Goal: Information Seeking & Learning: Learn about a topic

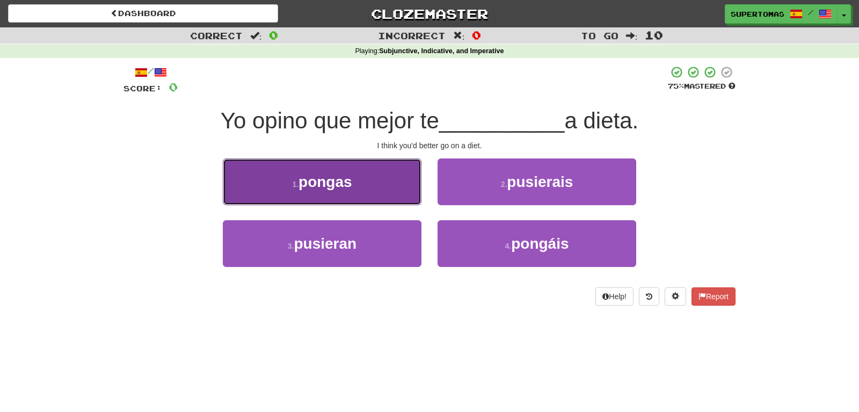
click at [317, 197] on button "1 . [GEOGRAPHIC_DATA]" at bounding box center [322, 181] width 199 height 47
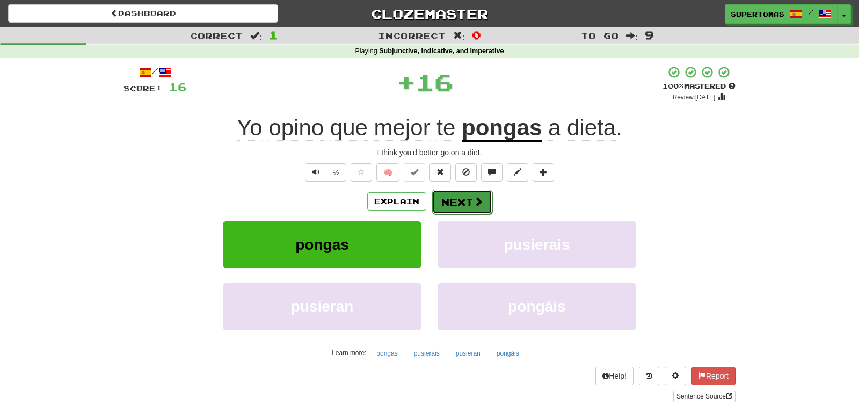
click at [461, 197] on button "Next" at bounding box center [462, 201] width 60 height 25
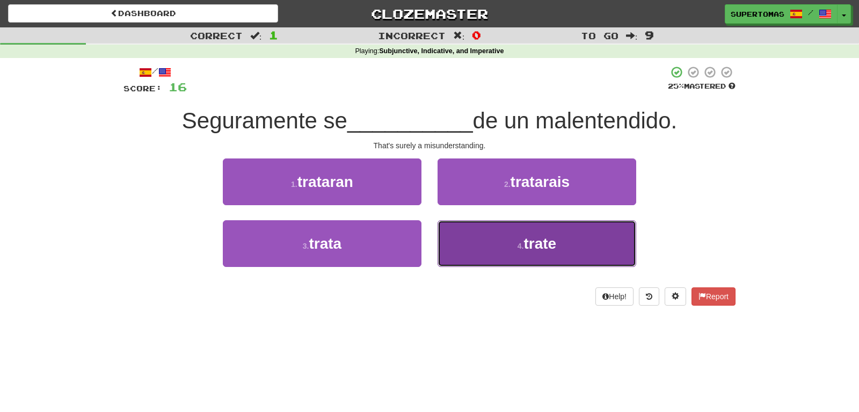
click at [478, 246] on button "4 . trate" at bounding box center [536, 243] width 199 height 47
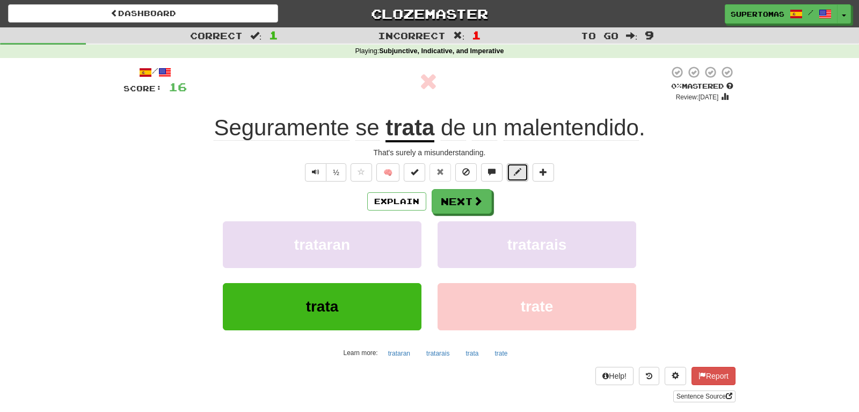
click at [514, 171] on button at bounding box center [517, 172] width 21 height 18
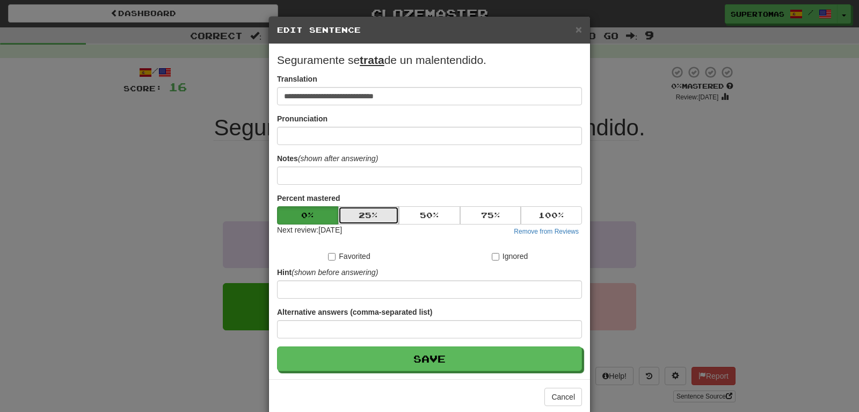
click at [381, 213] on button "25 %" at bounding box center [368, 215] width 61 height 18
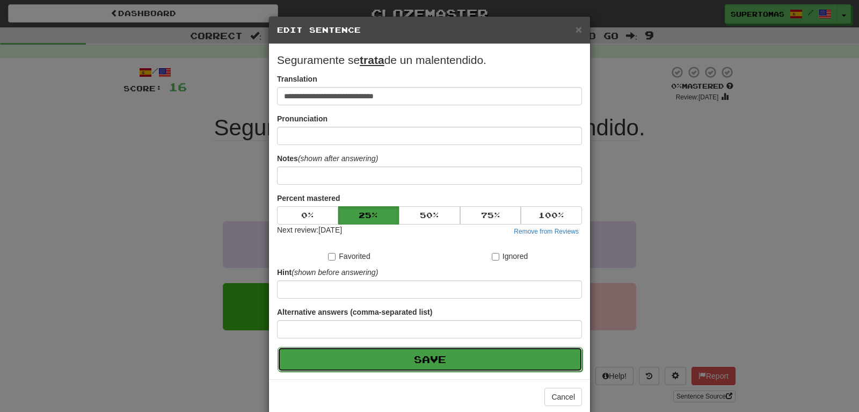
click at [400, 350] on button "Save" at bounding box center [429, 359] width 305 height 25
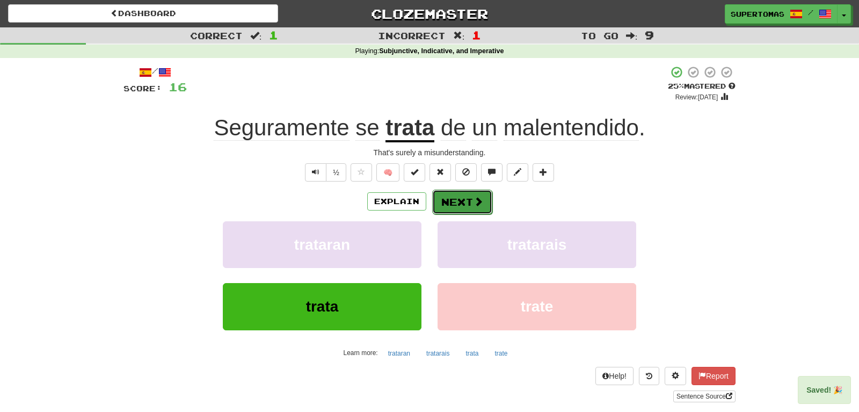
click at [448, 203] on button "Next" at bounding box center [462, 201] width 60 height 25
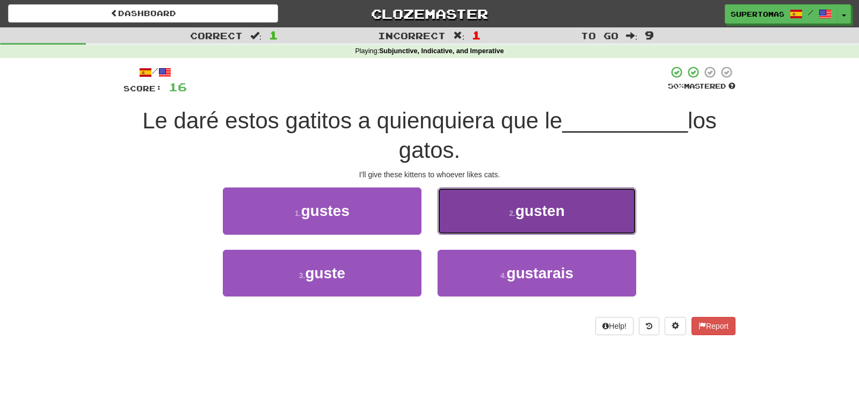
click at [500, 228] on button "2 . gusten" at bounding box center [536, 210] width 199 height 47
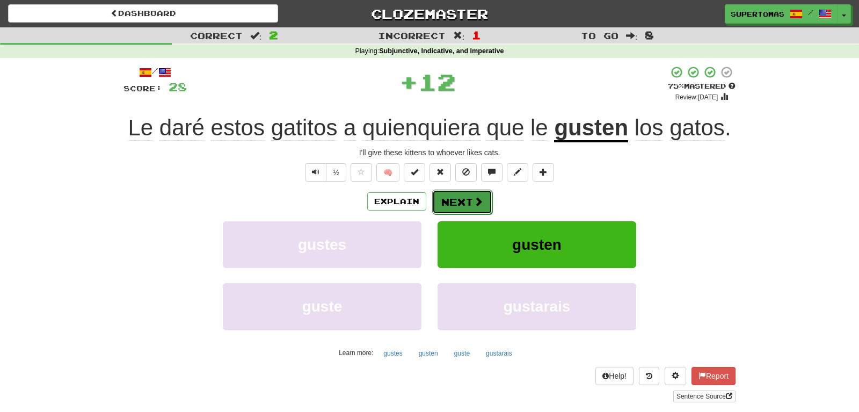
click at [456, 207] on button "Next" at bounding box center [462, 201] width 60 height 25
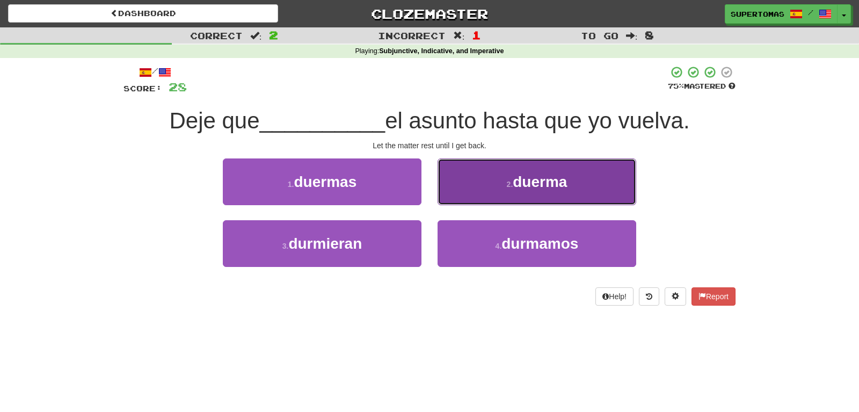
click at [506, 200] on button "2 . duerma" at bounding box center [536, 181] width 199 height 47
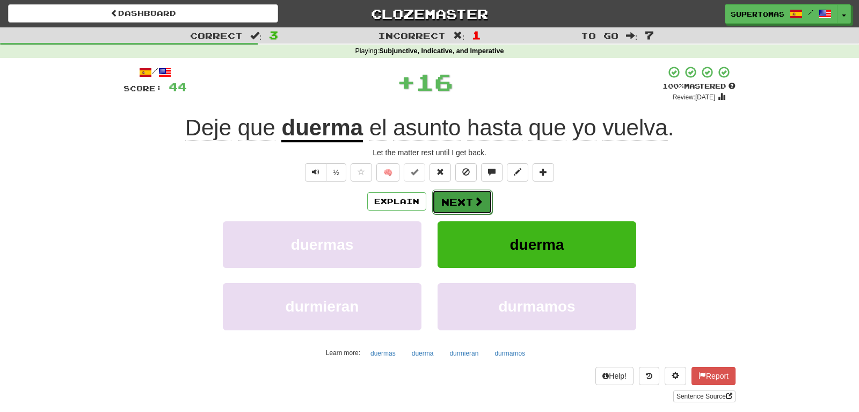
click at [454, 199] on button "Next" at bounding box center [462, 201] width 60 height 25
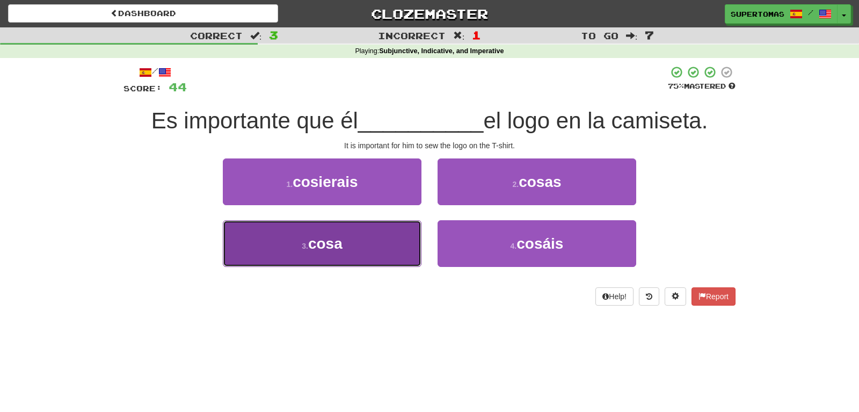
click at [370, 257] on button "3 . cosa" at bounding box center [322, 243] width 199 height 47
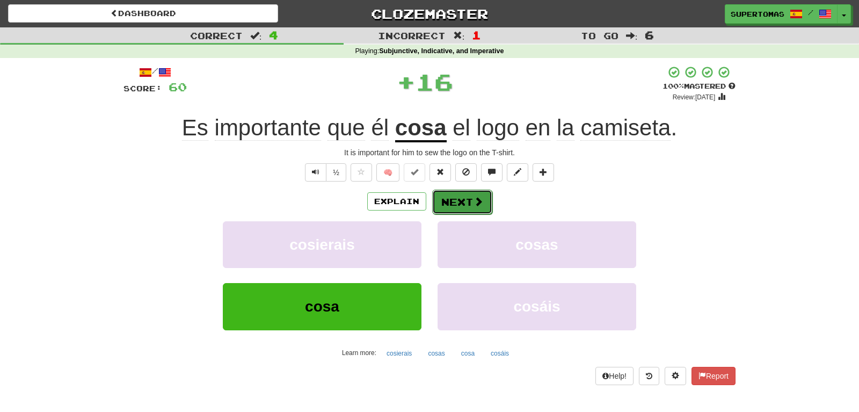
click at [461, 199] on button "Next" at bounding box center [462, 201] width 60 height 25
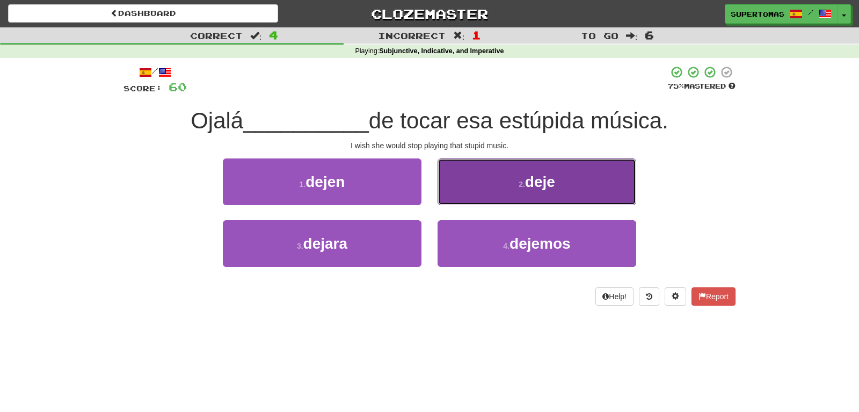
click at [506, 195] on button "2 . deje" at bounding box center [536, 181] width 199 height 47
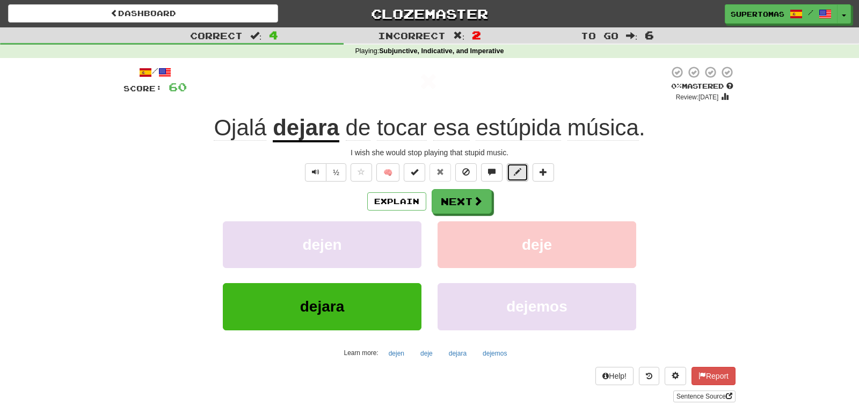
click at [517, 171] on span at bounding box center [518, 172] width 8 height 8
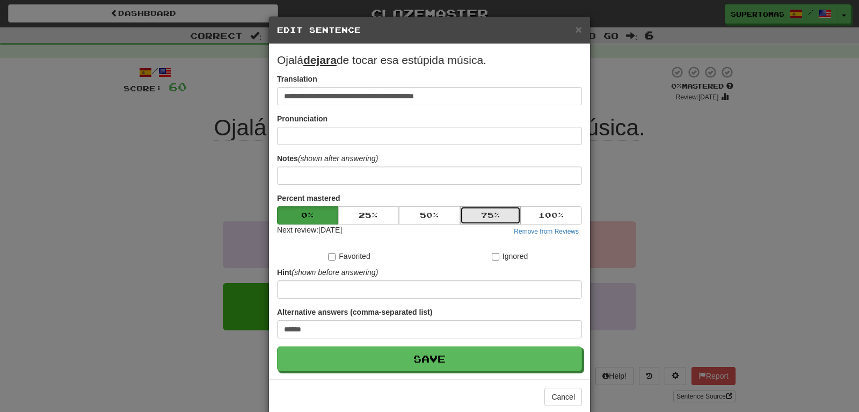
click at [490, 211] on button "75 %" at bounding box center [490, 215] width 61 height 18
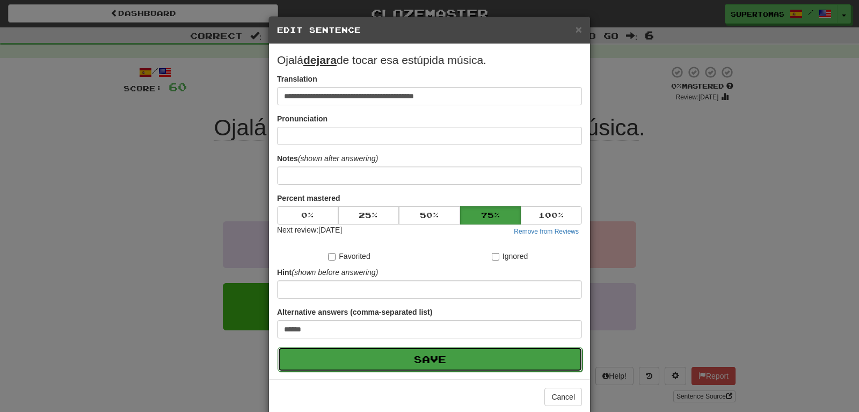
click at [430, 355] on button "Save" at bounding box center [429, 359] width 305 height 25
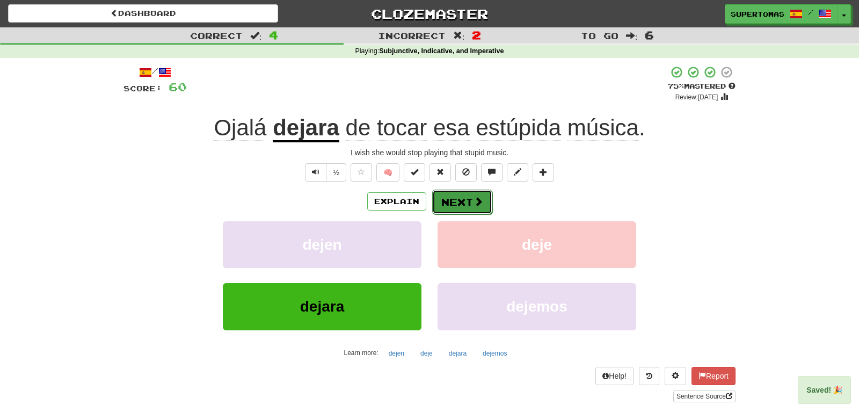
click at [459, 203] on button "Next" at bounding box center [462, 201] width 60 height 25
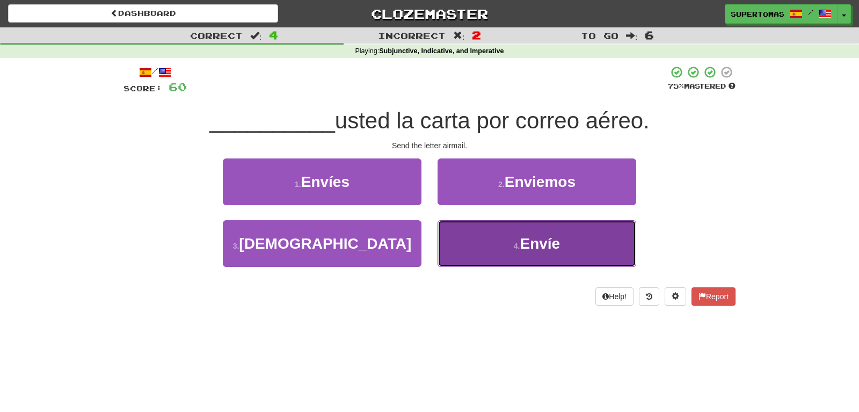
click at [480, 249] on button "4 . Envíe" at bounding box center [536, 243] width 199 height 47
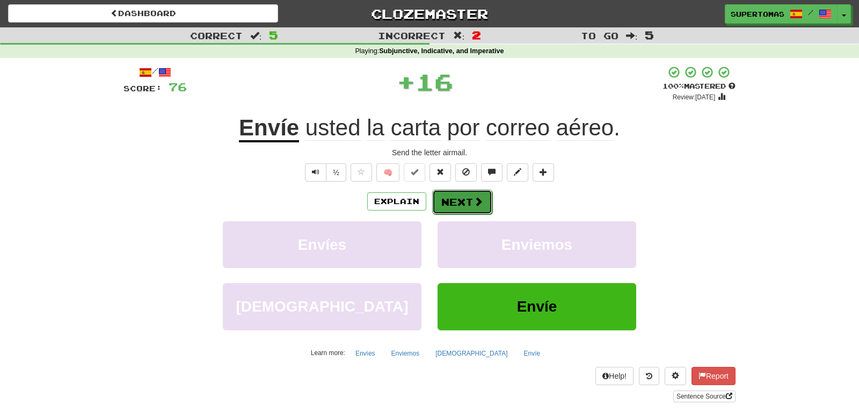
click at [445, 200] on button "Next" at bounding box center [462, 201] width 60 height 25
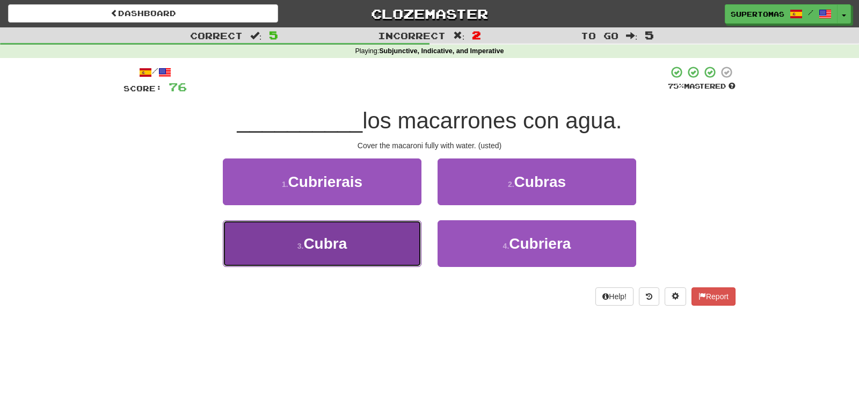
click at [372, 253] on button "3 . [GEOGRAPHIC_DATA]" at bounding box center [322, 243] width 199 height 47
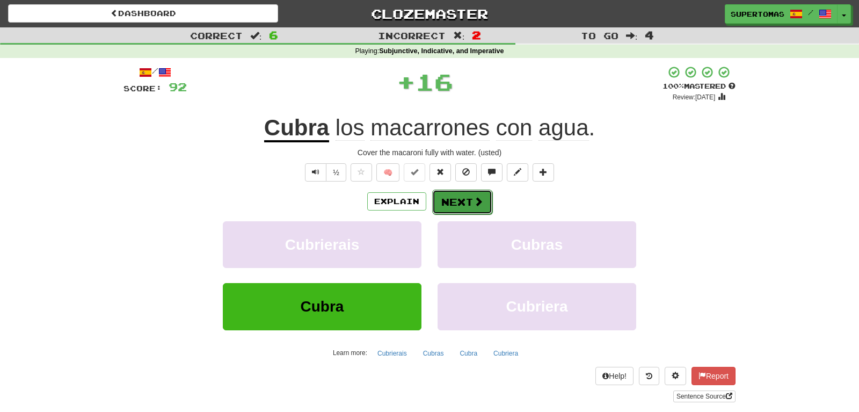
click at [449, 207] on button "Next" at bounding box center [462, 201] width 60 height 25
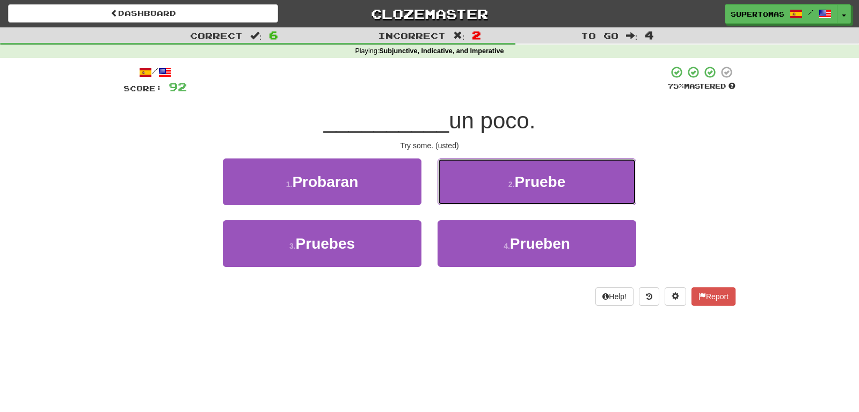
click at [502, 186] on button "2 . [GEOGRAPHIC_DATA]" at bounding box center [536, 181] width 199 height 47
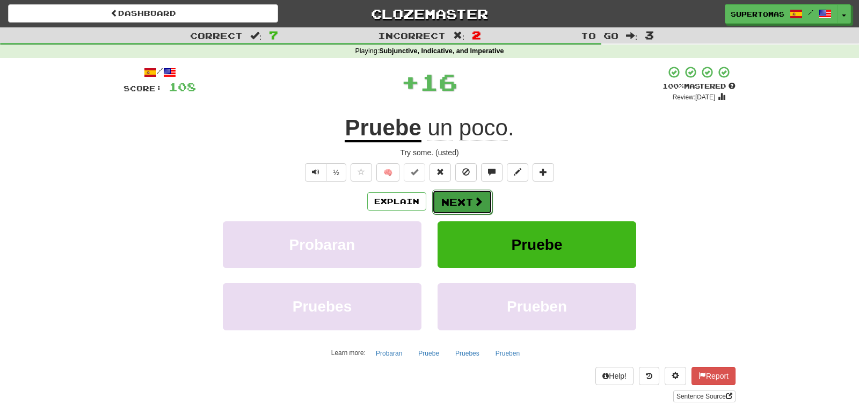
click at [462, 195] on button "Next" at bounding box center [462, 201] width 60 height 25
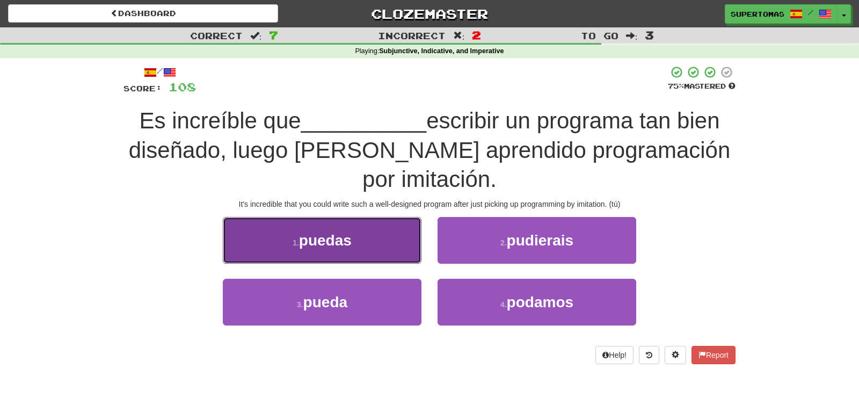
click at [365, 251] on button "1 . puedas" at bounding box center [322, 240] width 199 height 47
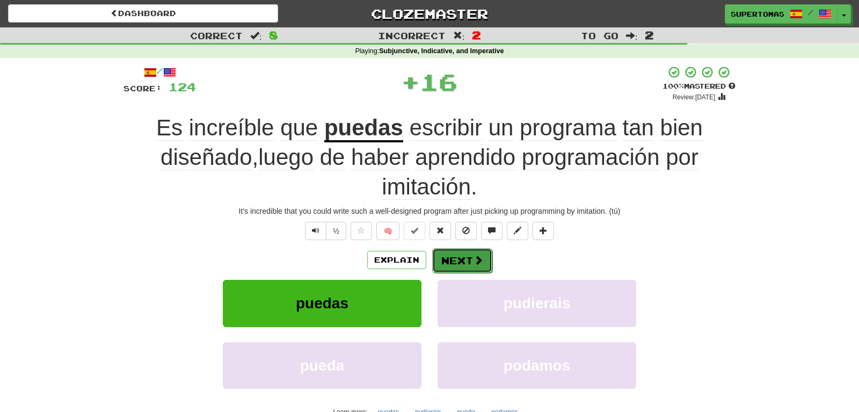
click at [447, 258] on button "Next" at bounding box center [462, 260] width 60 height 25
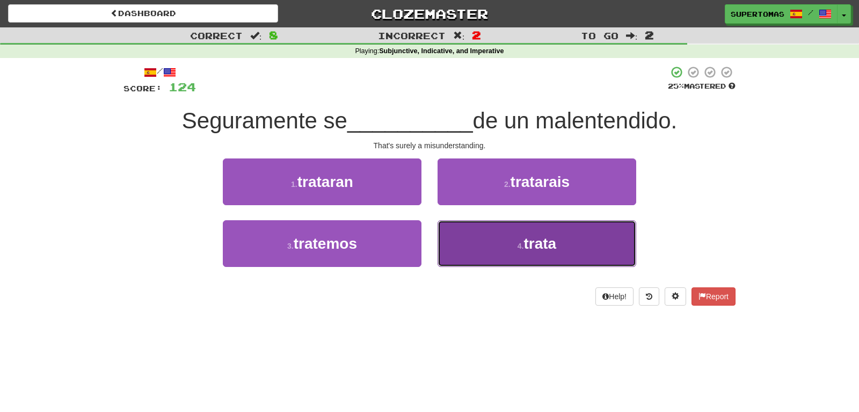
click at [464, 238] on button "4 . trata" at bounding box center [536, 243] width 199 height 47
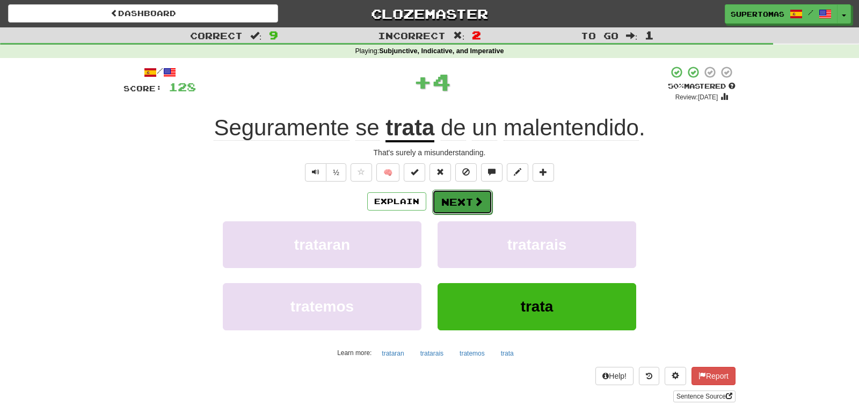
click at [458, 199] on button "Next" at bounding box center [462, 201] width 60 height 25
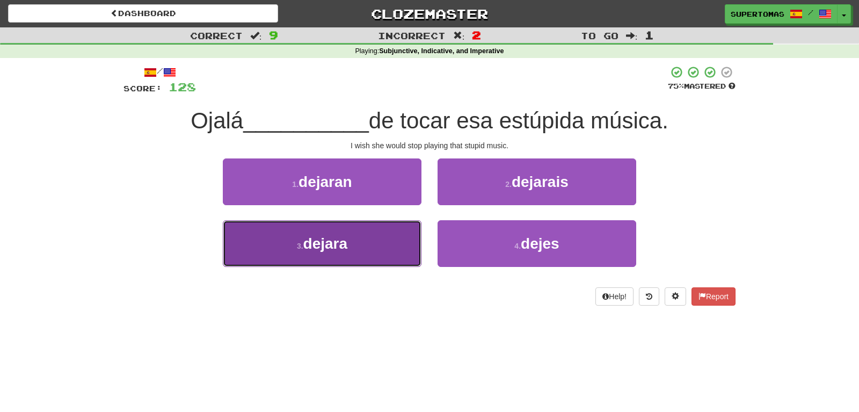
click at [333, 247] on span "dejara" at bounding box center [325, 243] width 45 height 17
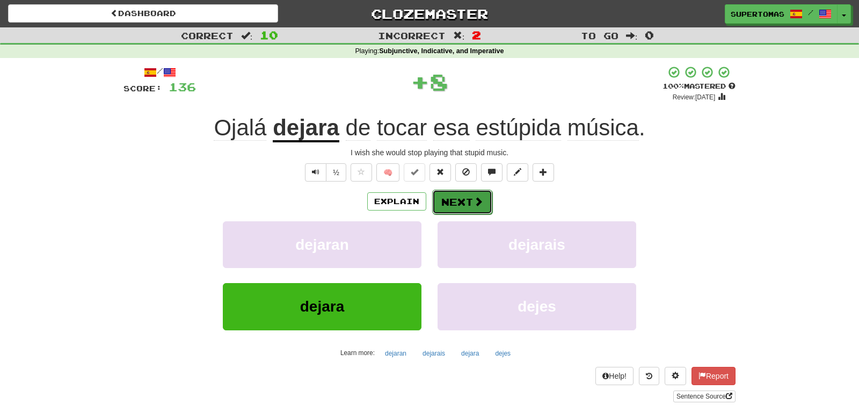
click at [454, 199] on button "Next" at bounding box center [462, 201] width 60 height 25
